Goal: Navigation & Orientation: Understand site structure

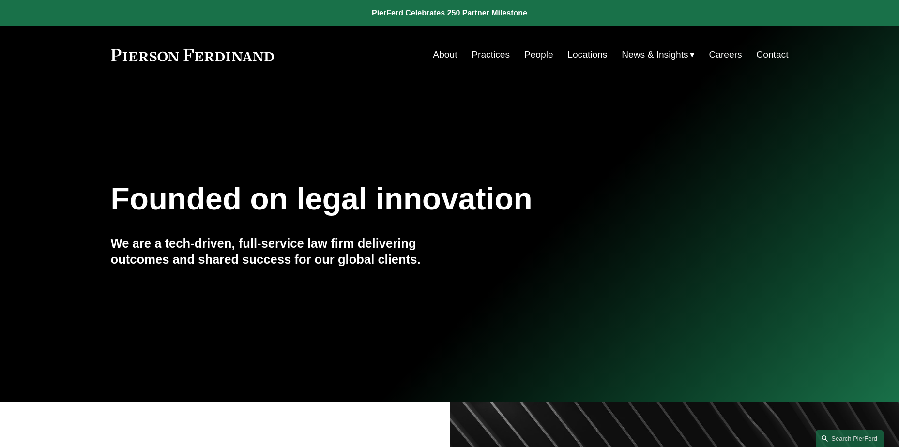
drag, startPoint x: 263, startPoint y: 93, endPoint x: 48, endPoint y: 108, distance: 214.9
click at [48, 108] on section "Founded on legal innovation We are a tech-driven, full-service law firm deliver…" at bounding box center [449, 201] width 899 height 403
click at [475, 54] on link "Practices" at bounding box center [490, 54] width 38 height 18
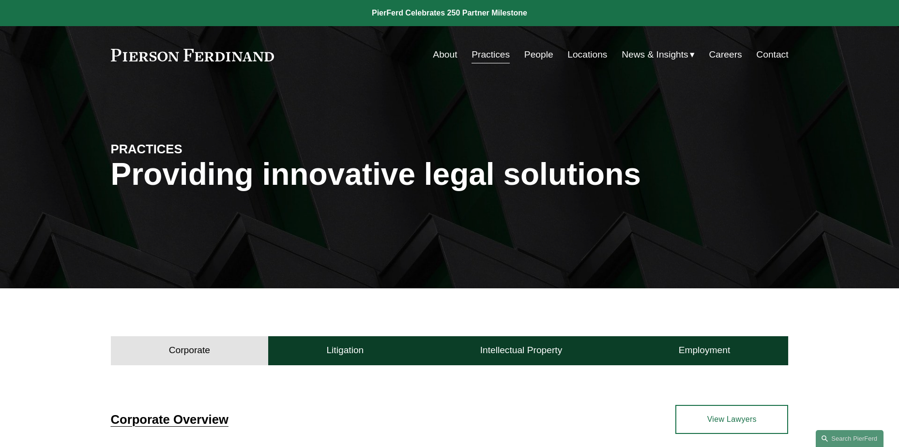
click at [539, 56] on link "People" at bounding box center [538, 54] width 29 height 18
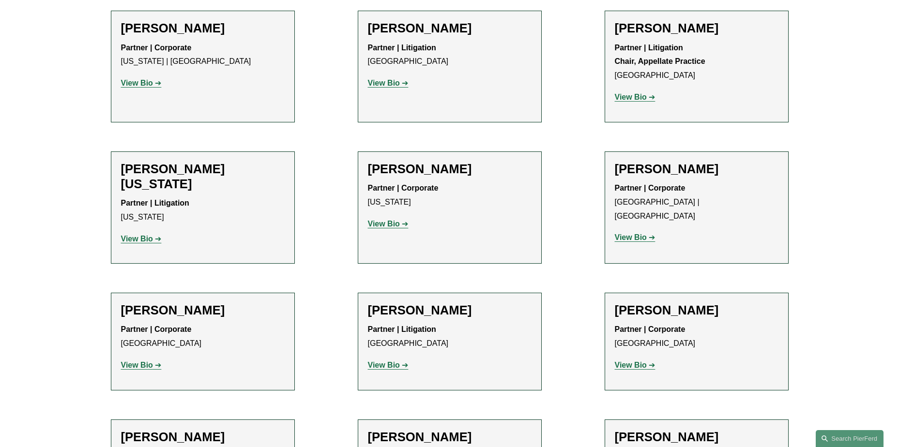
scroll to position [11948, 0]
